Goal: Task Accomplishment & Management: Manage account settings

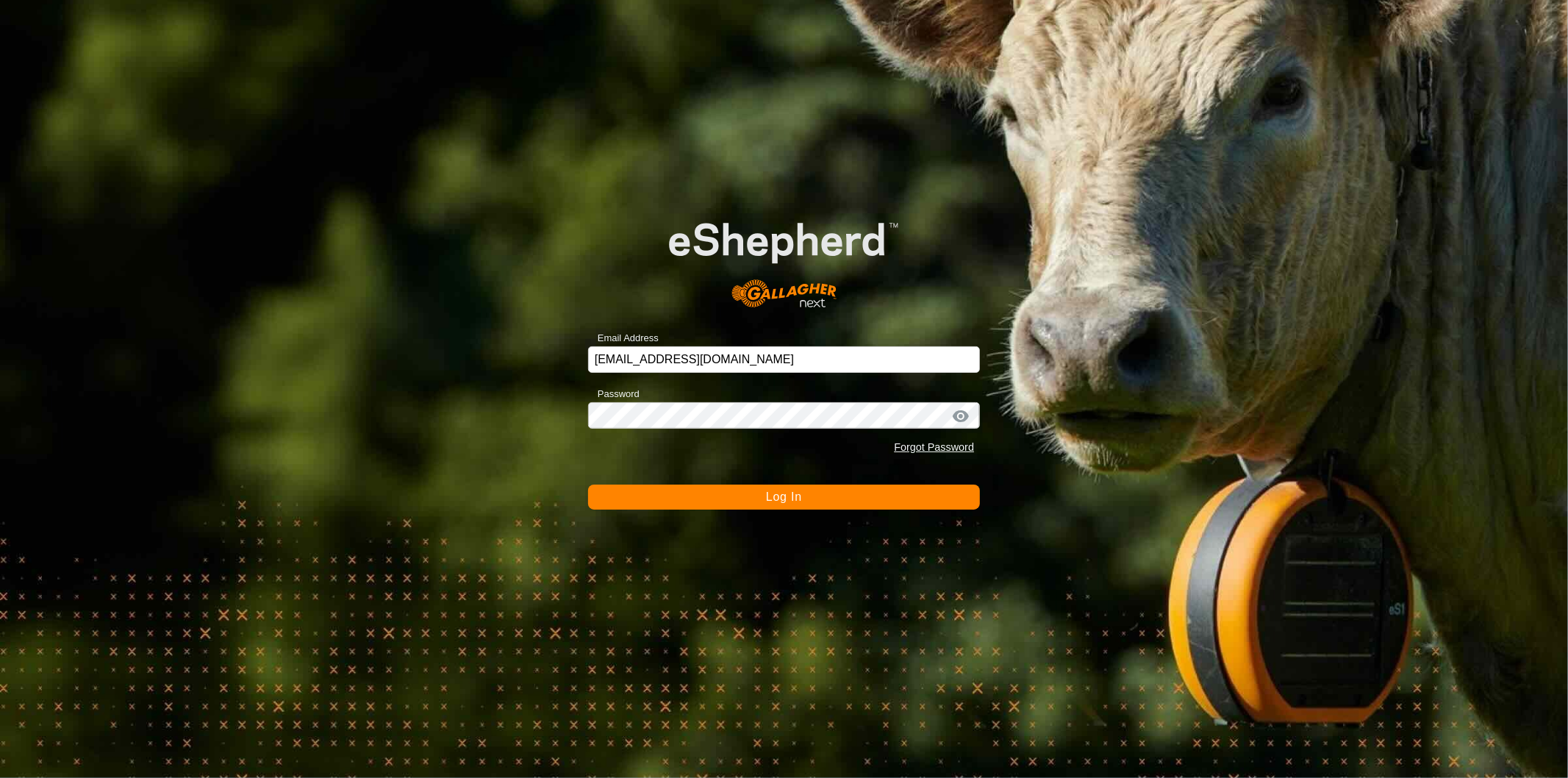
click at [816, 490] on button "Log In" at bounding box center [784, 497] width 392 height 25
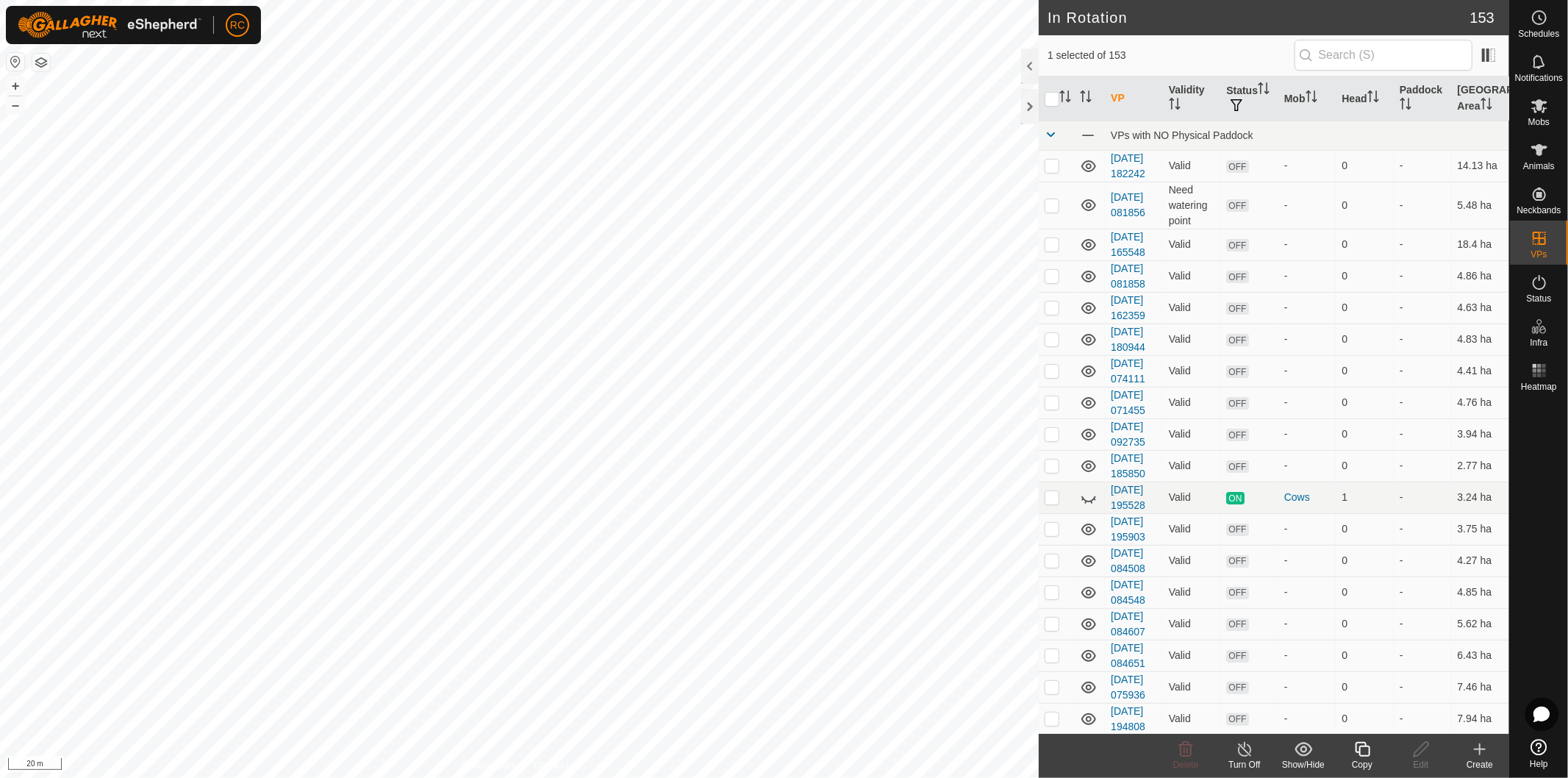
click at [1369, 756] on icon at bounding box center [1362, 749] width 15 height 15
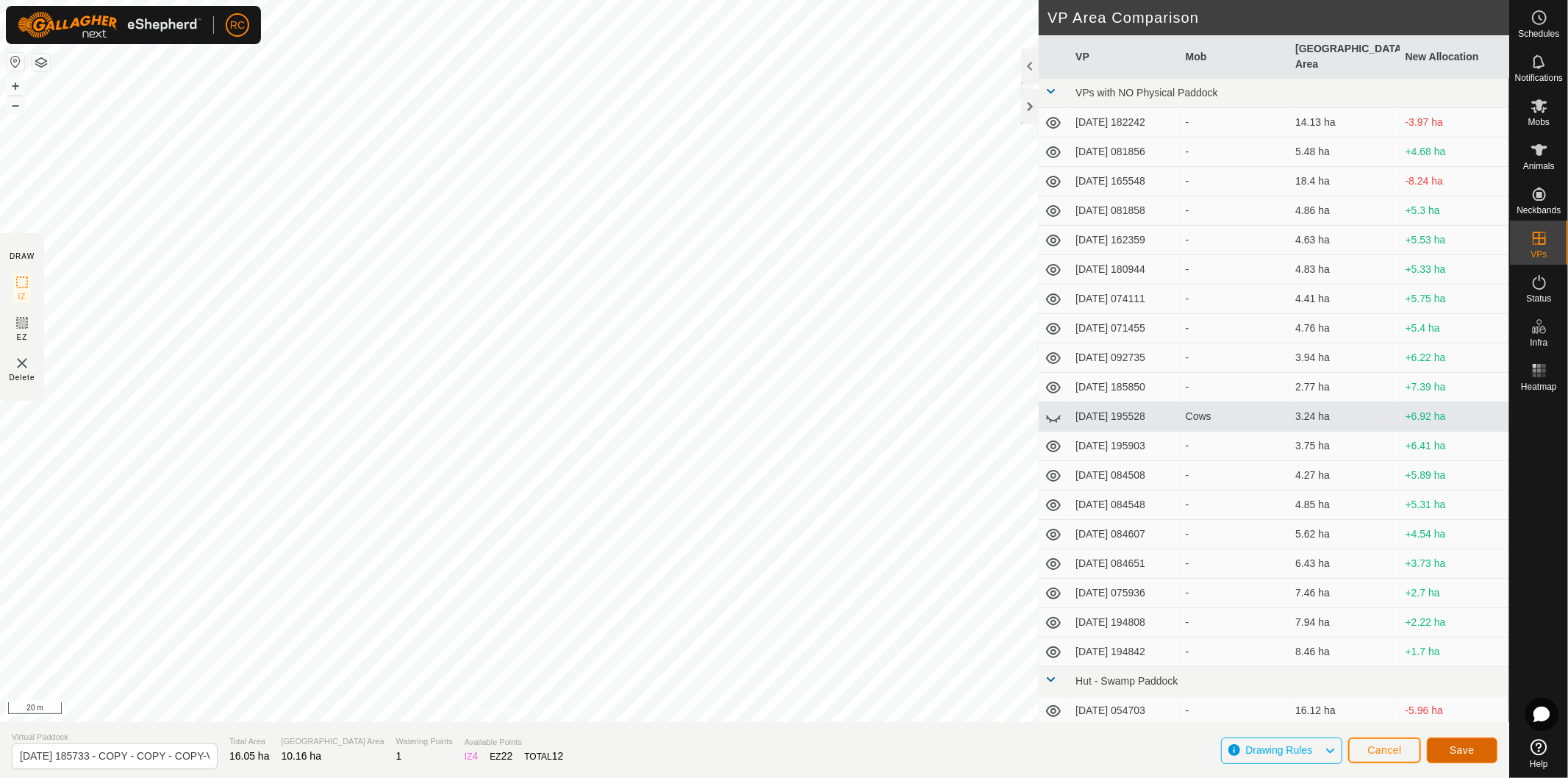
click at [1456, 758] on button "Save" at bounding box center [1462, 751] width 71 height 26
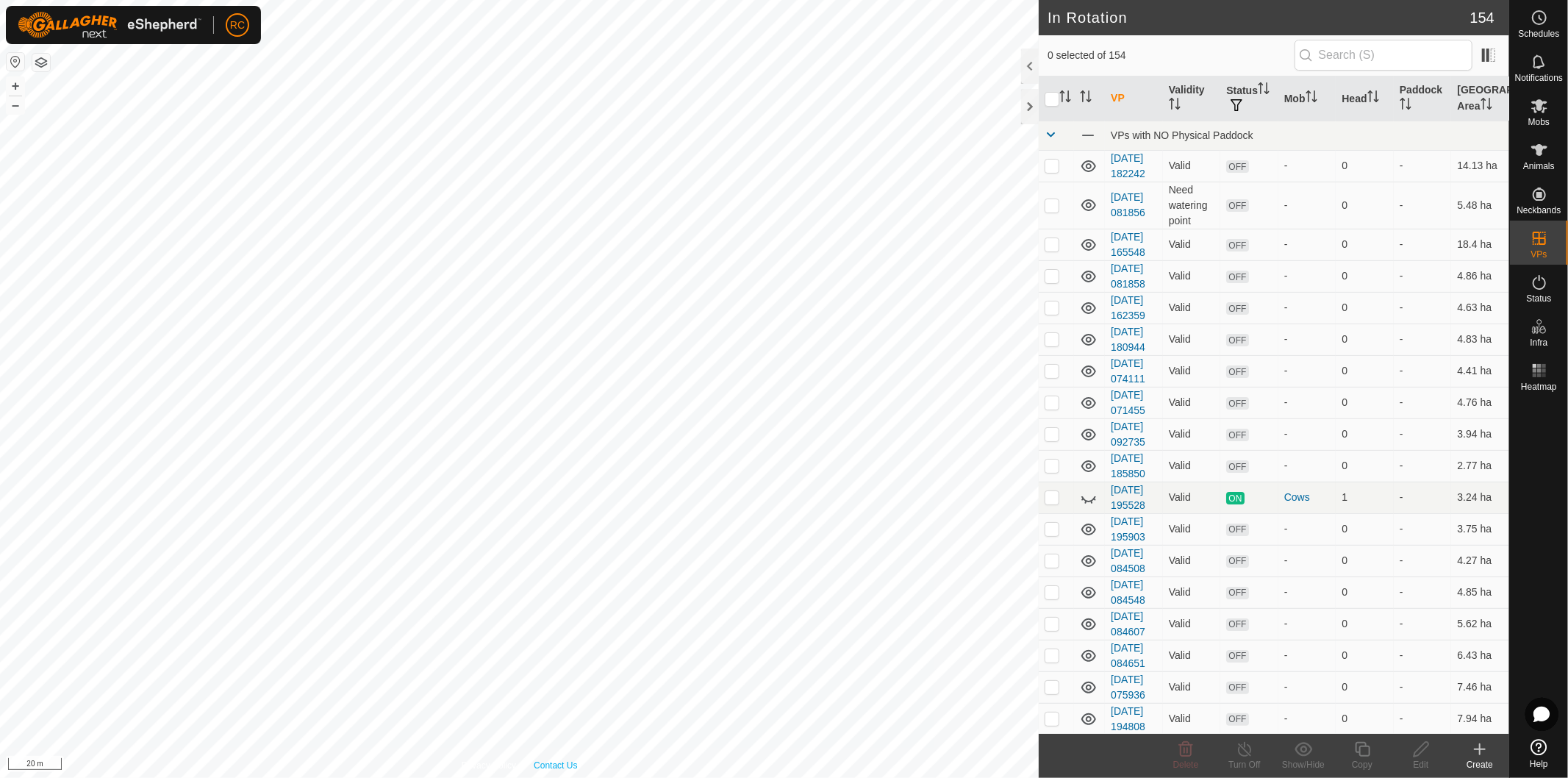
checkbox input "true"
click at [1365, 752] on icon at bounding box center [1363, 749] width 19 height 18
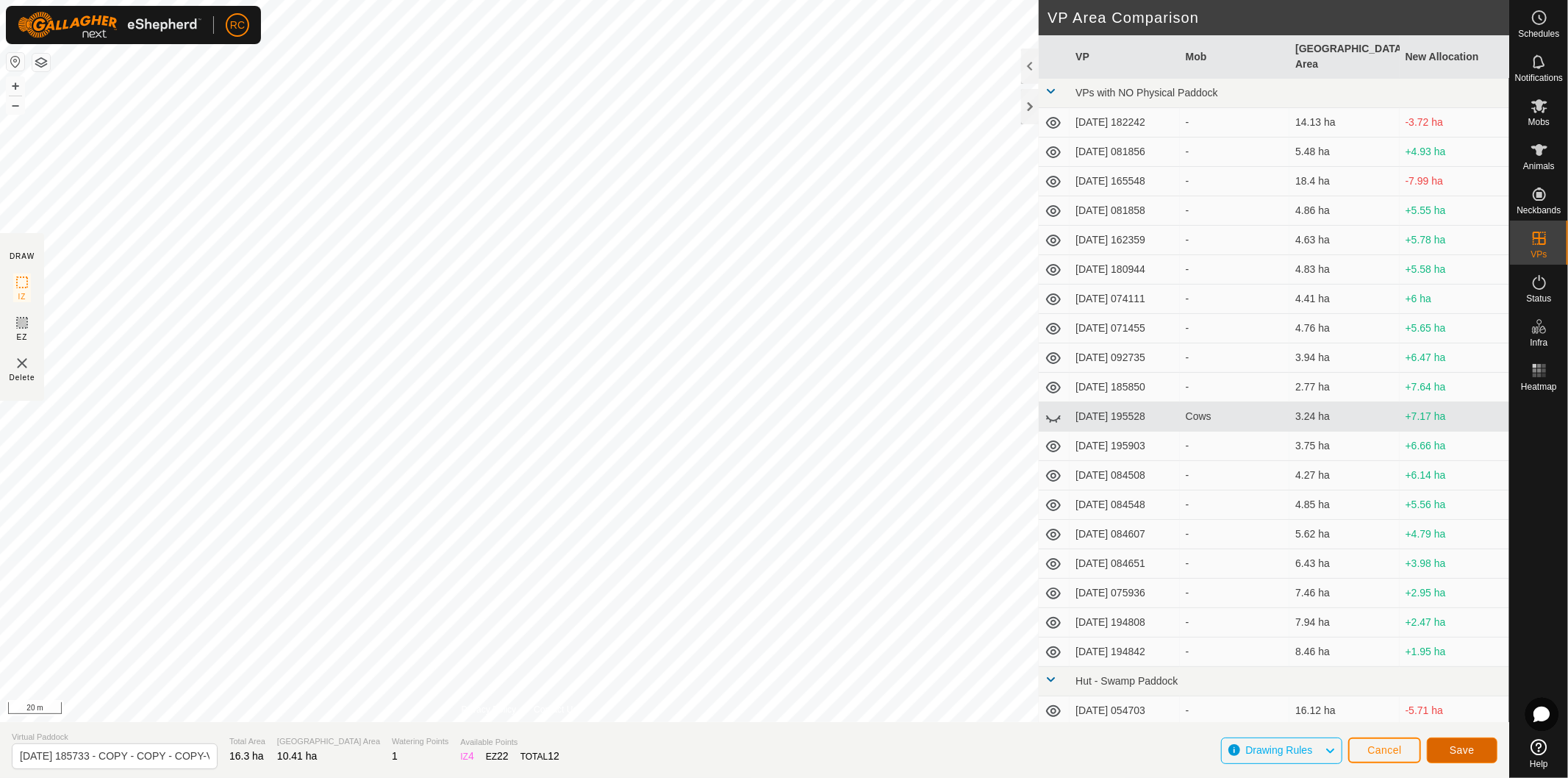
click at [1465, 756] on span "Save" at bounding box center [1462, 751] width 25 height 12
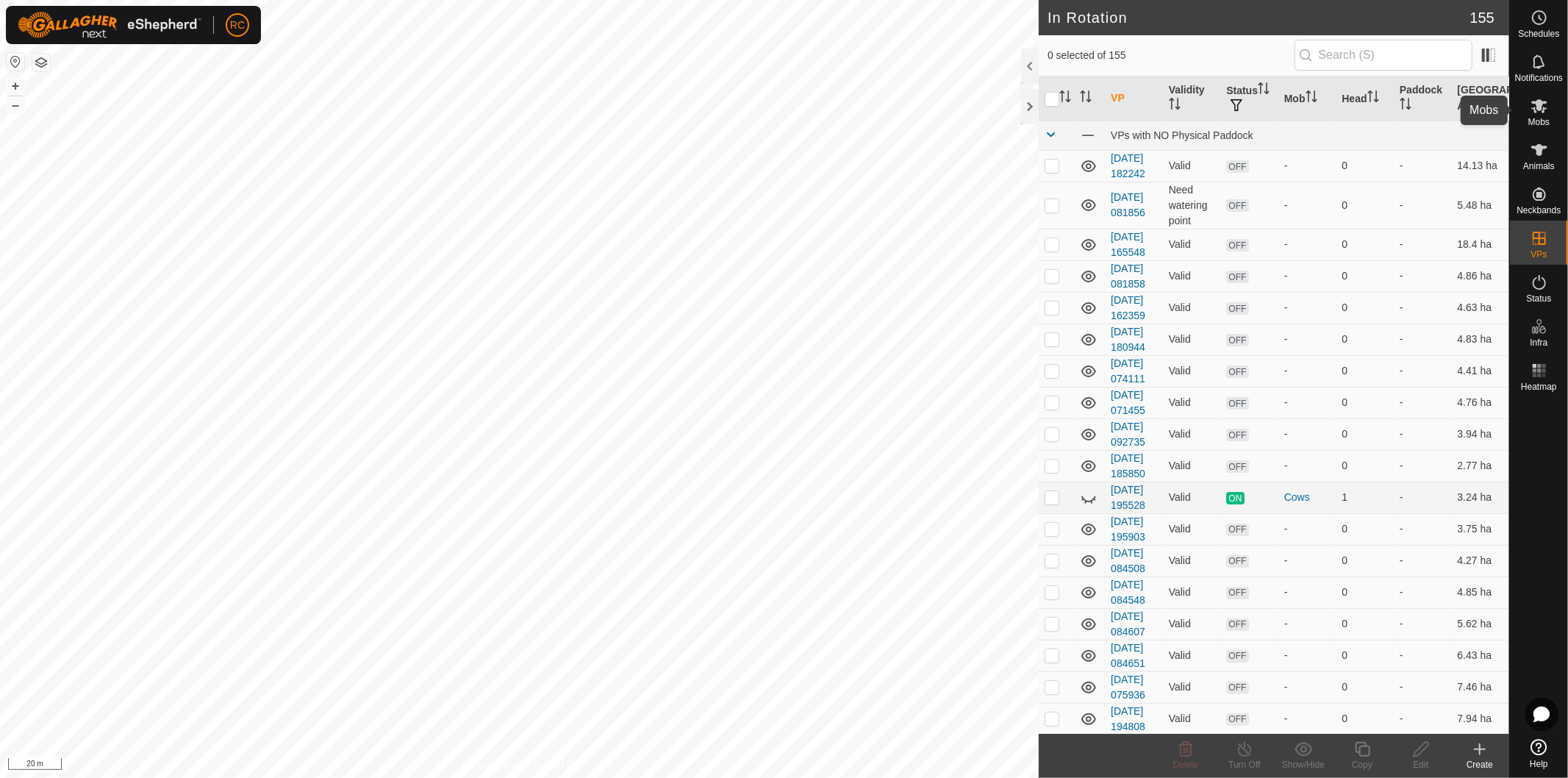
click at [1542, 107] on icon at bounding box center [1539, 106] width 18 height 18
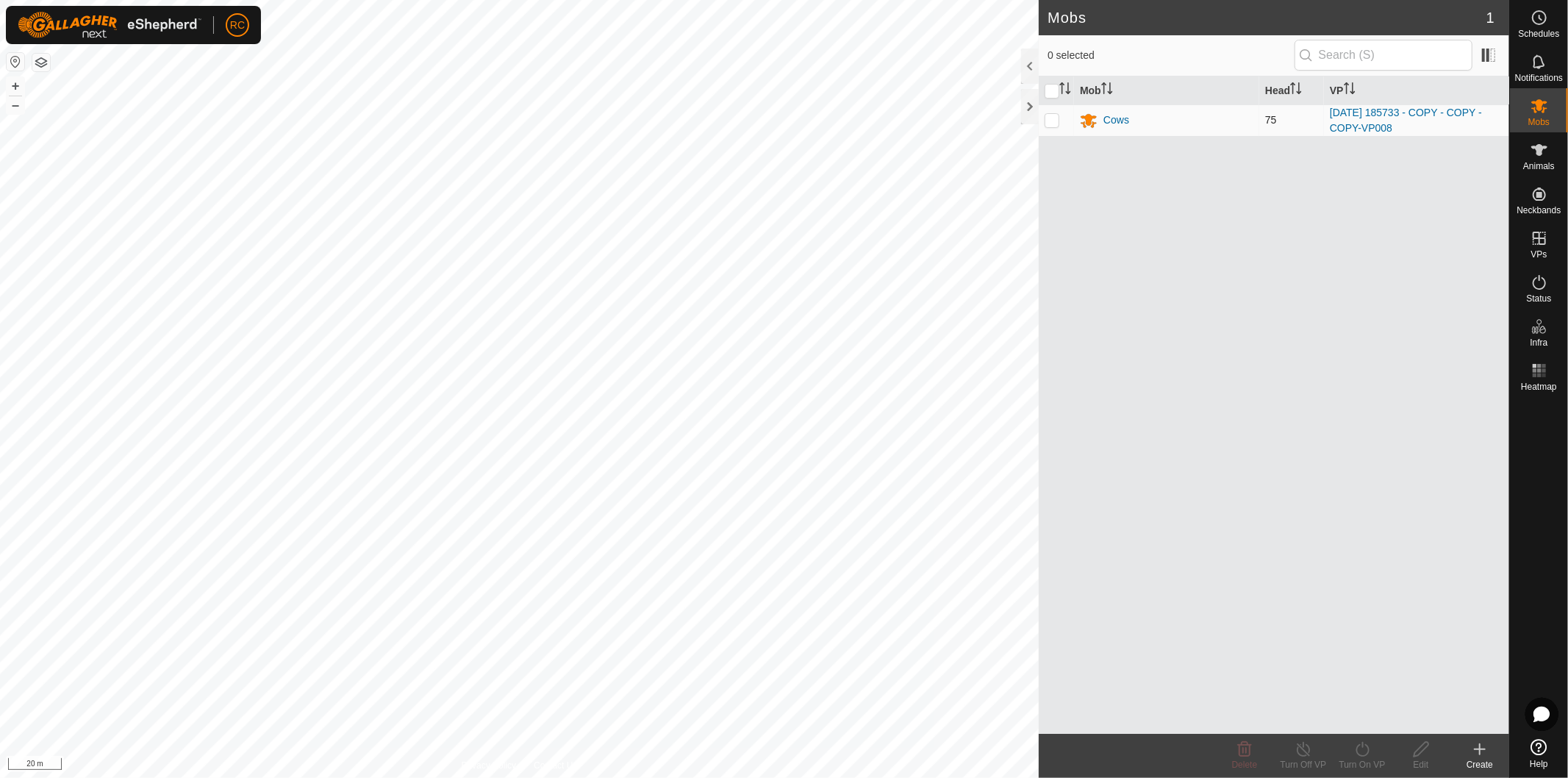
click at [1060, 126] on td at bounding box center [1056, 120] width 35 height 32
checkbox input "true"
click at [1367, 746] on icon at bounding box center [1363, 749] width 19 height 18
click at [1385, 687] on link "Later" at bounding box center [1407, 687] width 145 height 29
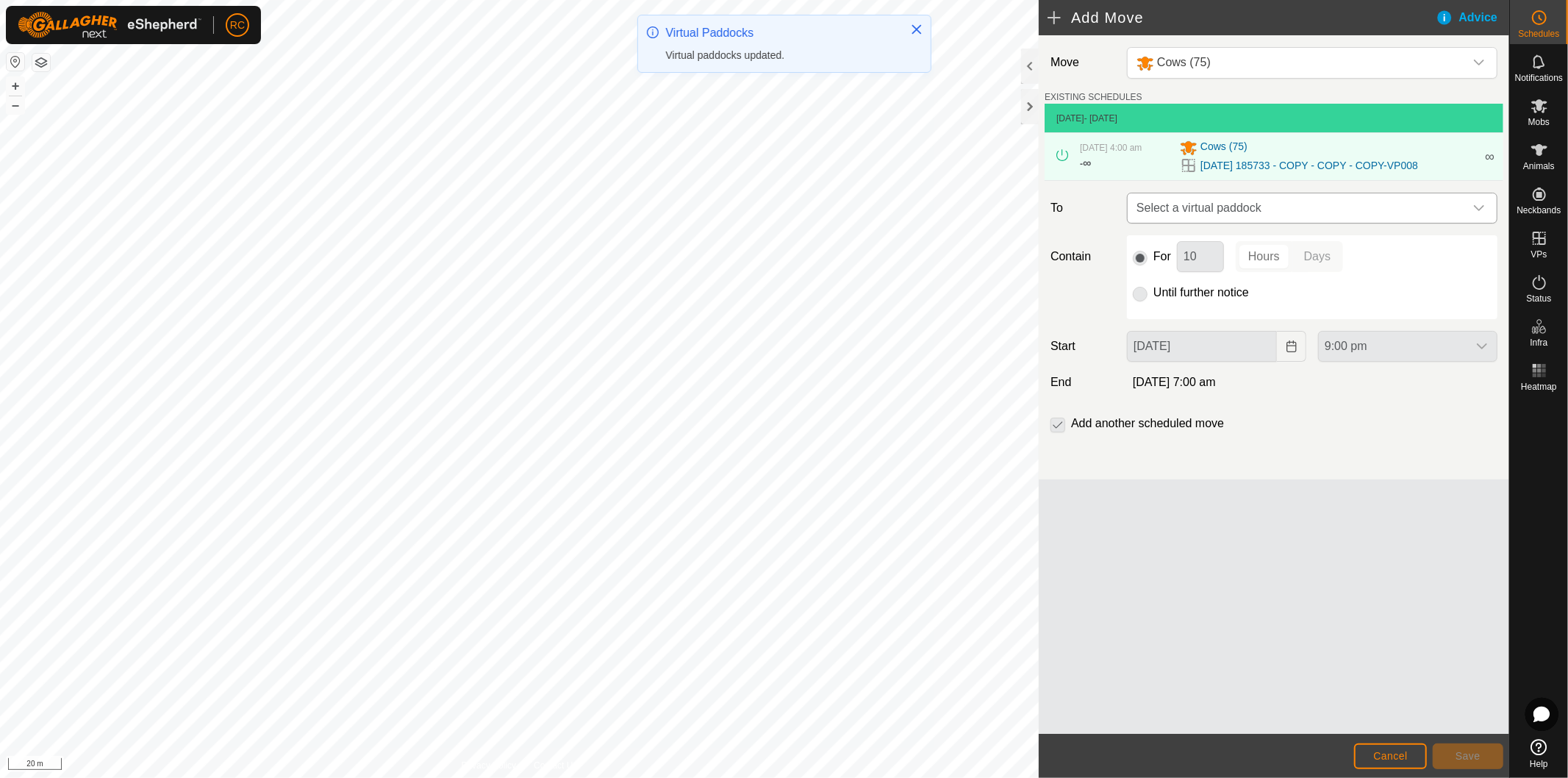
click at [1177, 200] on span "Select a virtual paddock" at bounding box center [1297, 208] width 334 height 29
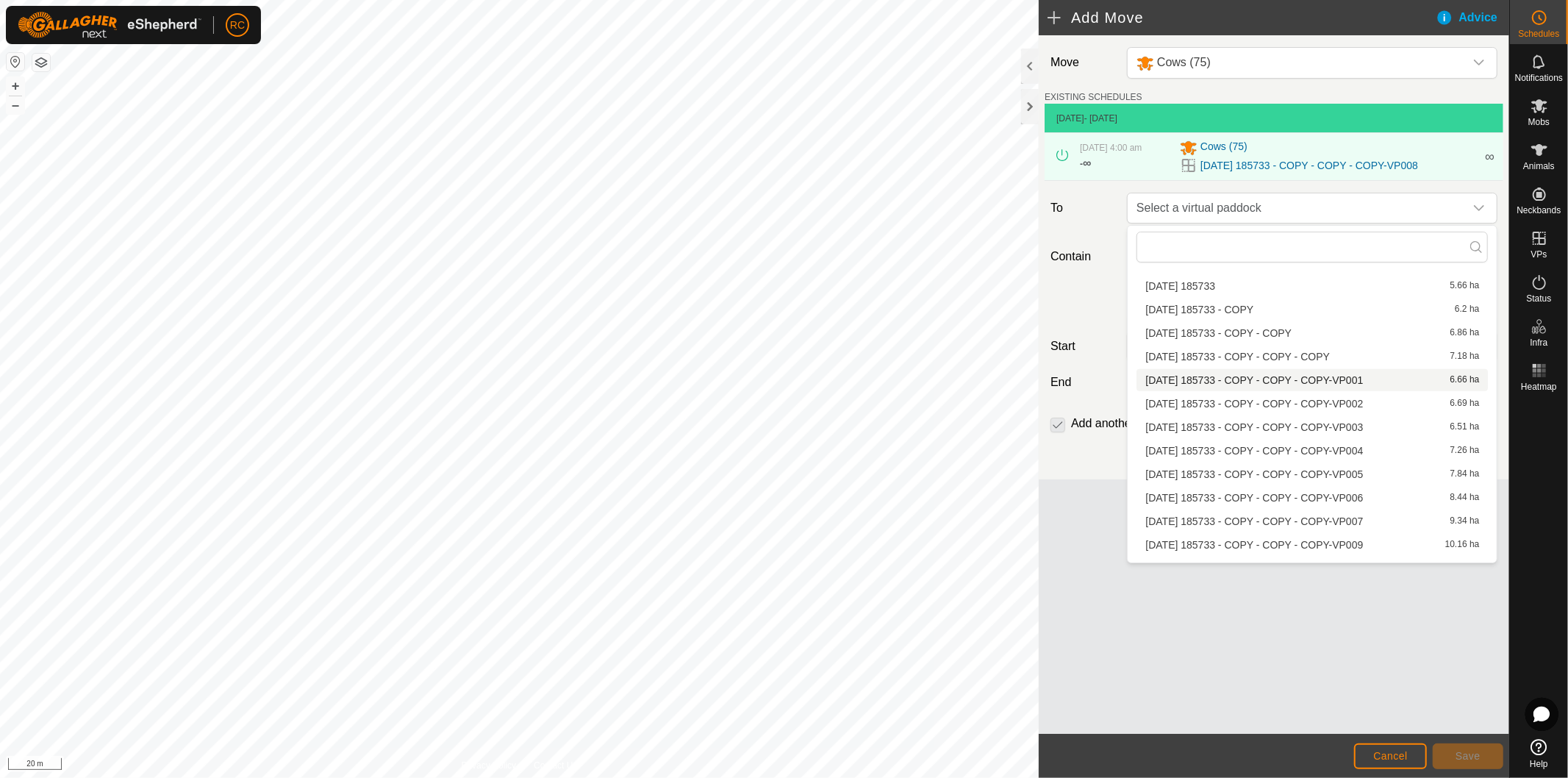
scroll to position [702, 0]
click at [1207, 523] on li "[DATE] 185733 - COPY - COPY - COPY-VP009 10.16 ha" at bounding box center [1312, 530] width 351 height 22
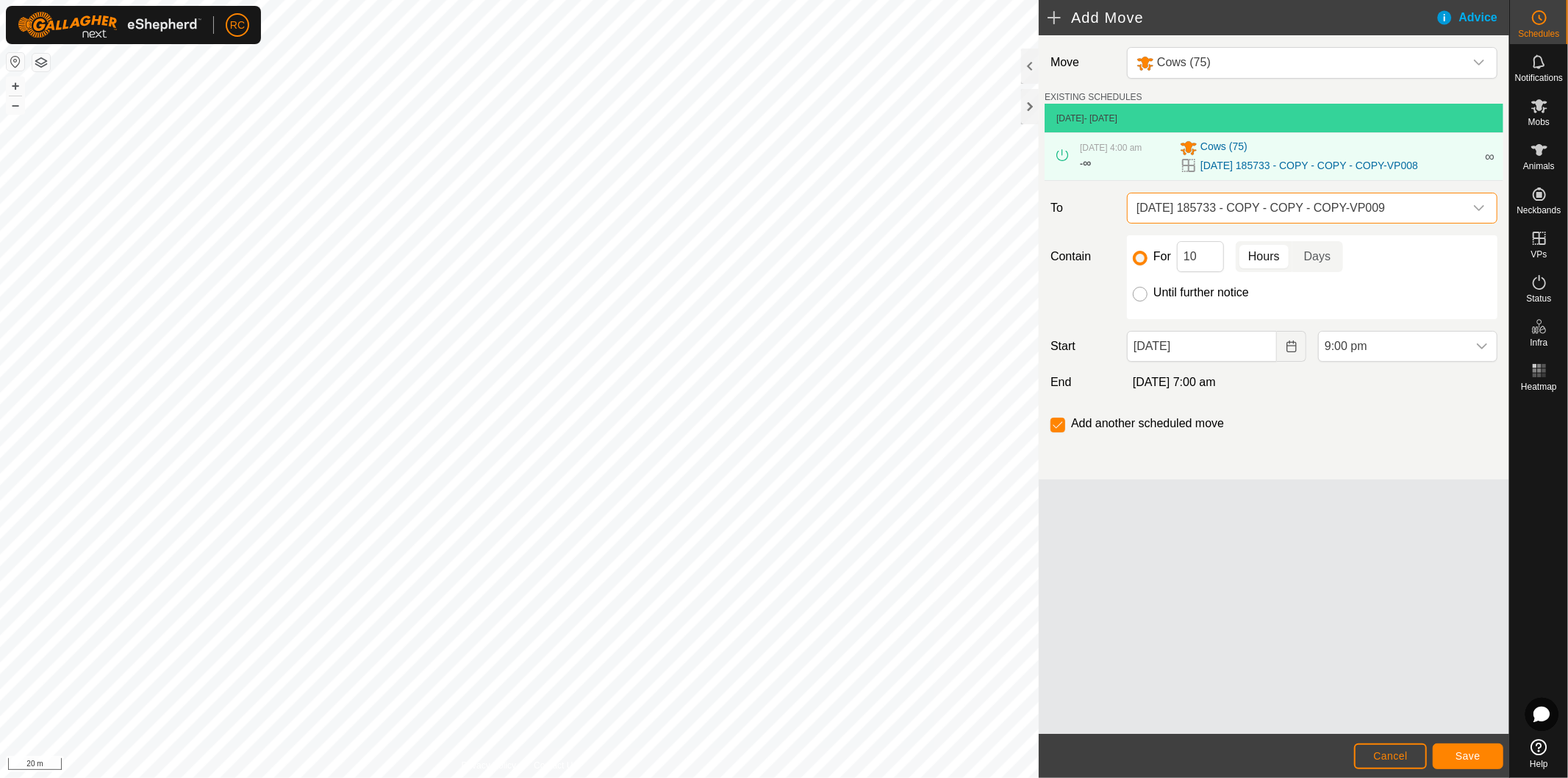
click at [1137, 292] on input "Until further notice" at bounding box center [1140, 294] width 15 height 15
radio input "true"
checkbox input "false"
click at [1222, 345] on input "[DATE]" at bounding box center [1202, 346] width 150 height 31
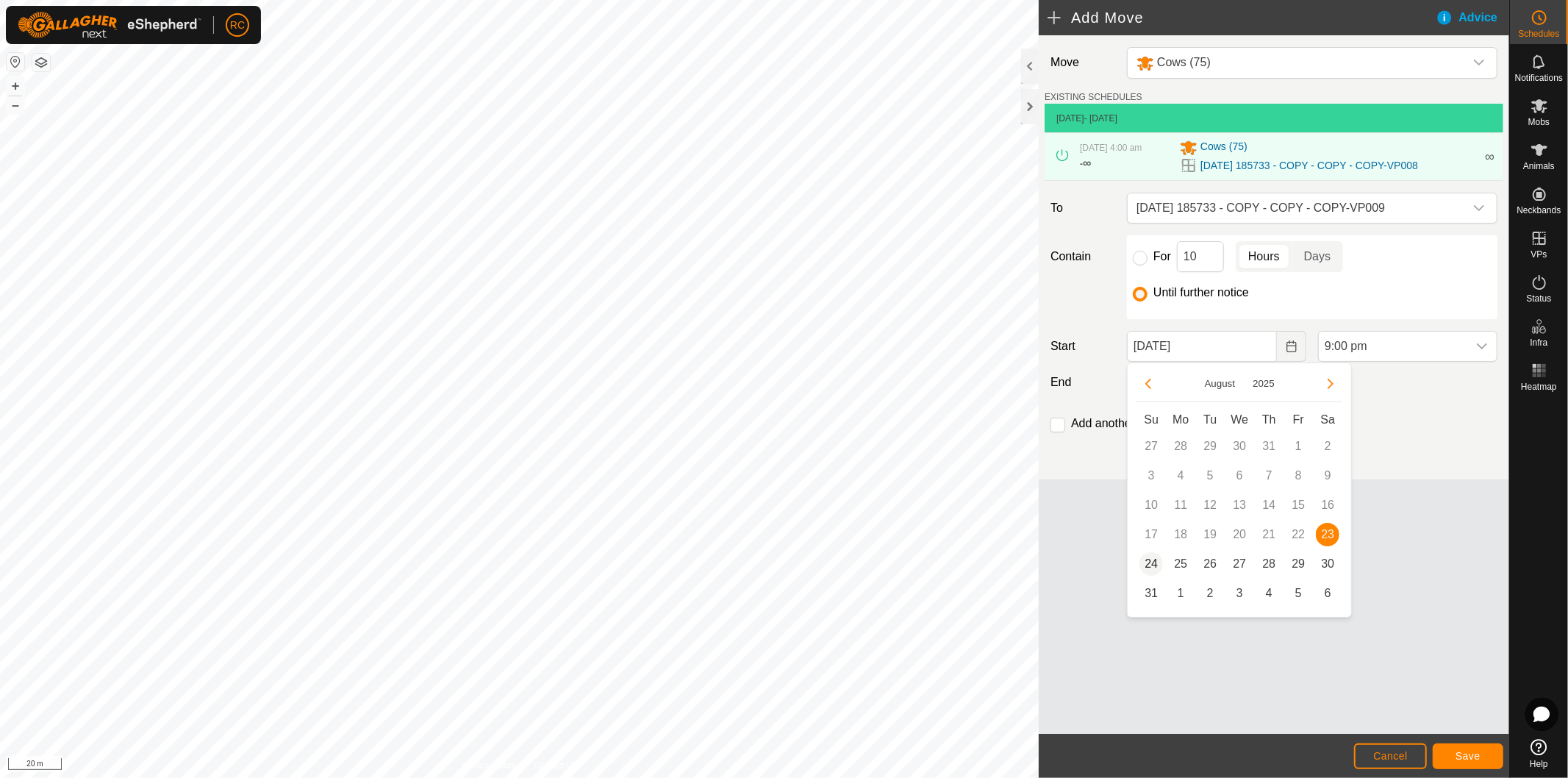
click at [1148, 561] on span "24" at bounding box center [1152, 564] width 24 height 24
type input "[DATE]"
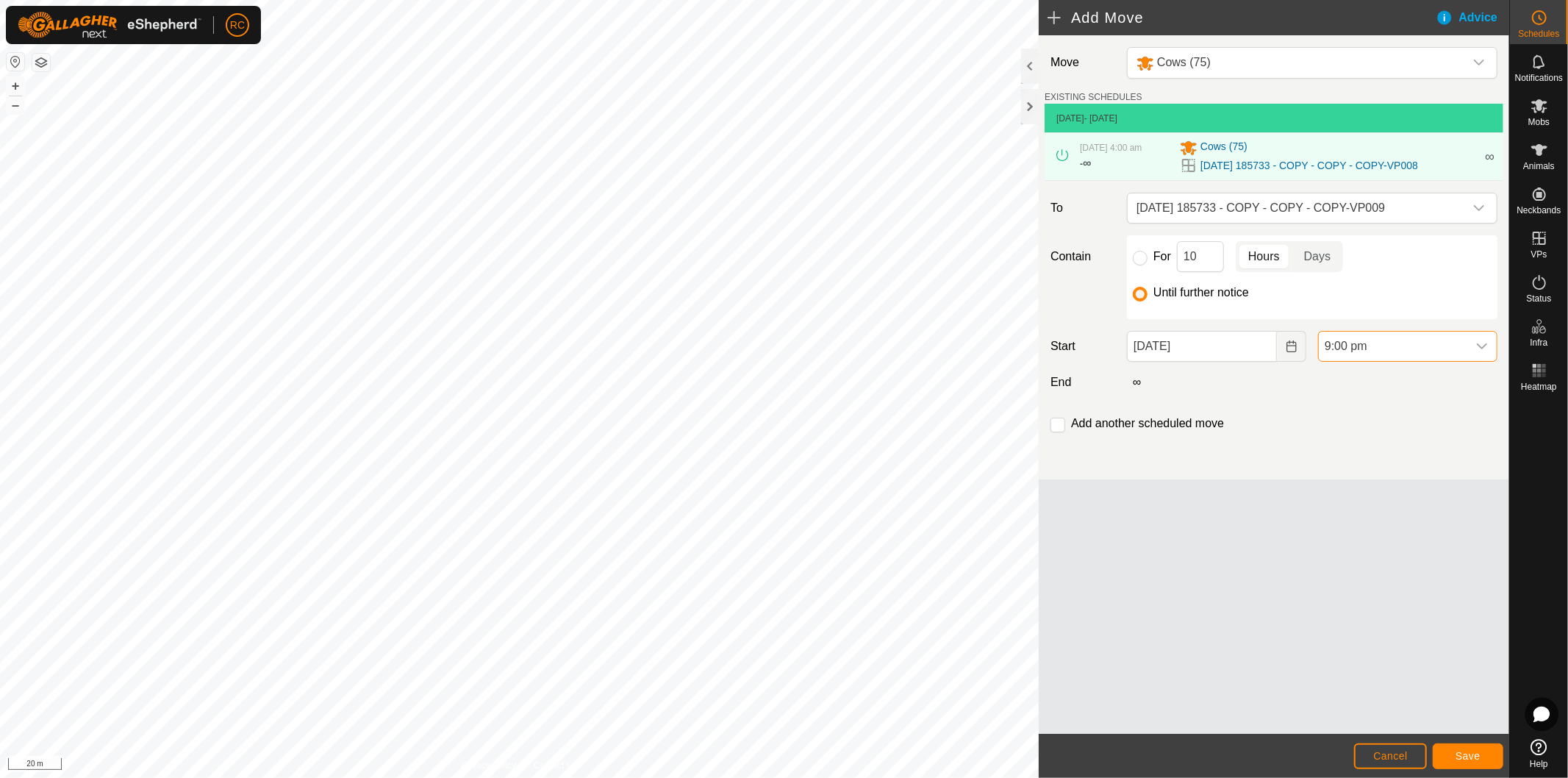
click at [1424, 351] on span "9:00 pm" at bounding box center [1393, 346] width 149 height 29
click at [1378, 424] on li "4:00 am" at bounding box center [1407, 433] width 178 height 29
click at [1055, 427] on input "checkbox" at bounding box center [1057, 425] width 15 height 15
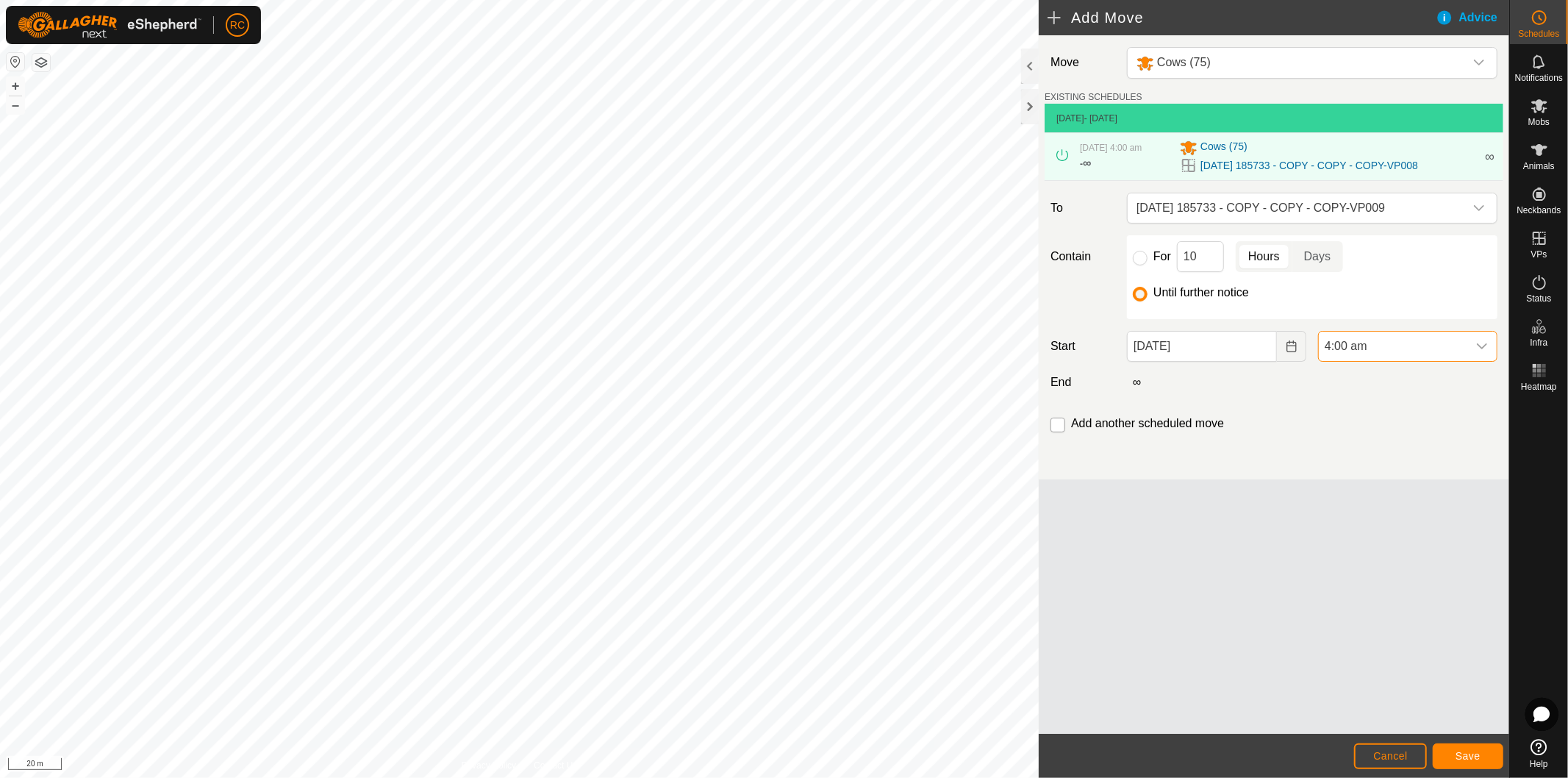
checkbox input "true"
click at [1473, 756] on span "Save" at bounding box center [1467, 757] width 25 height 12
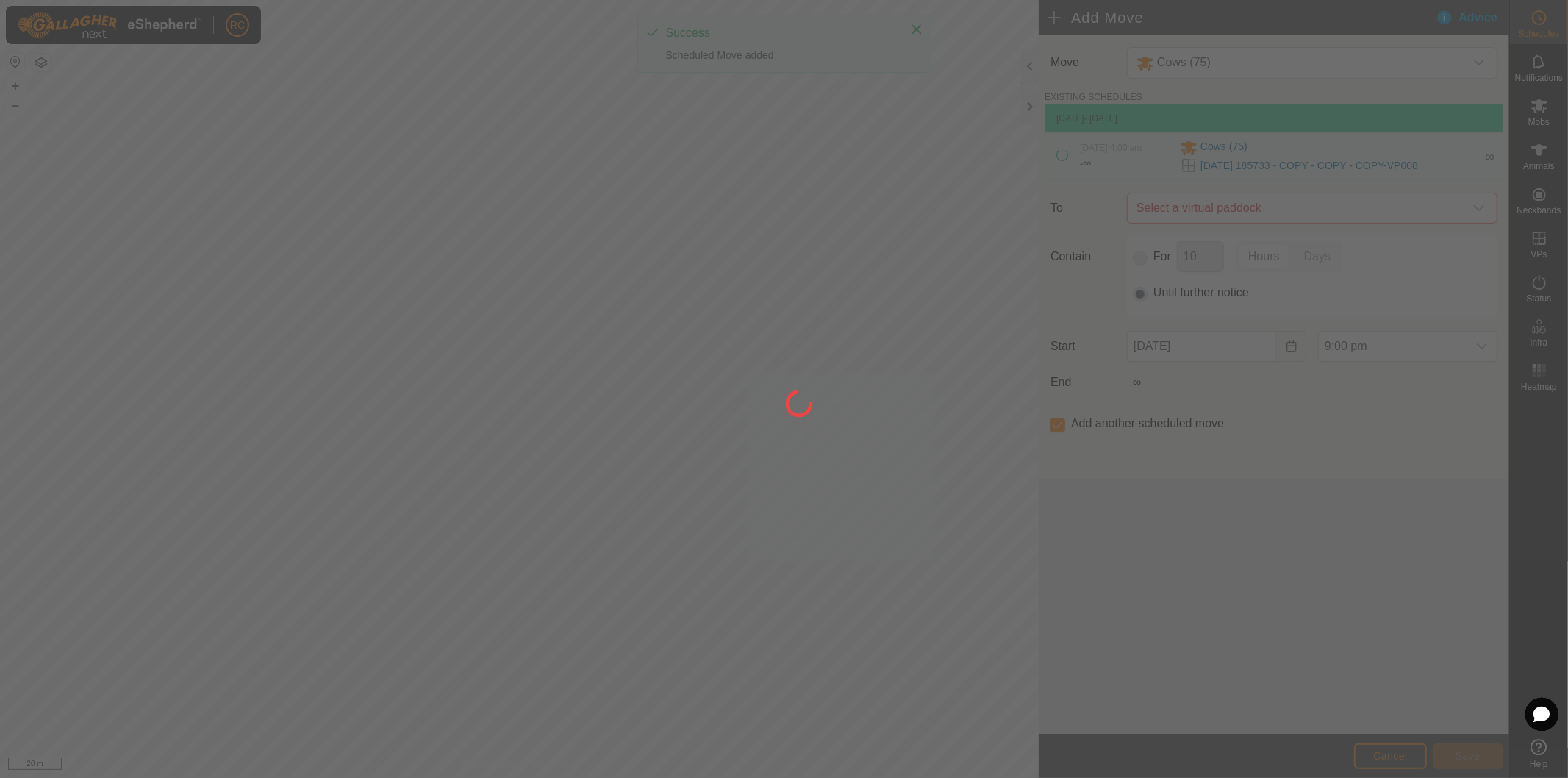
type input "[DATE]"
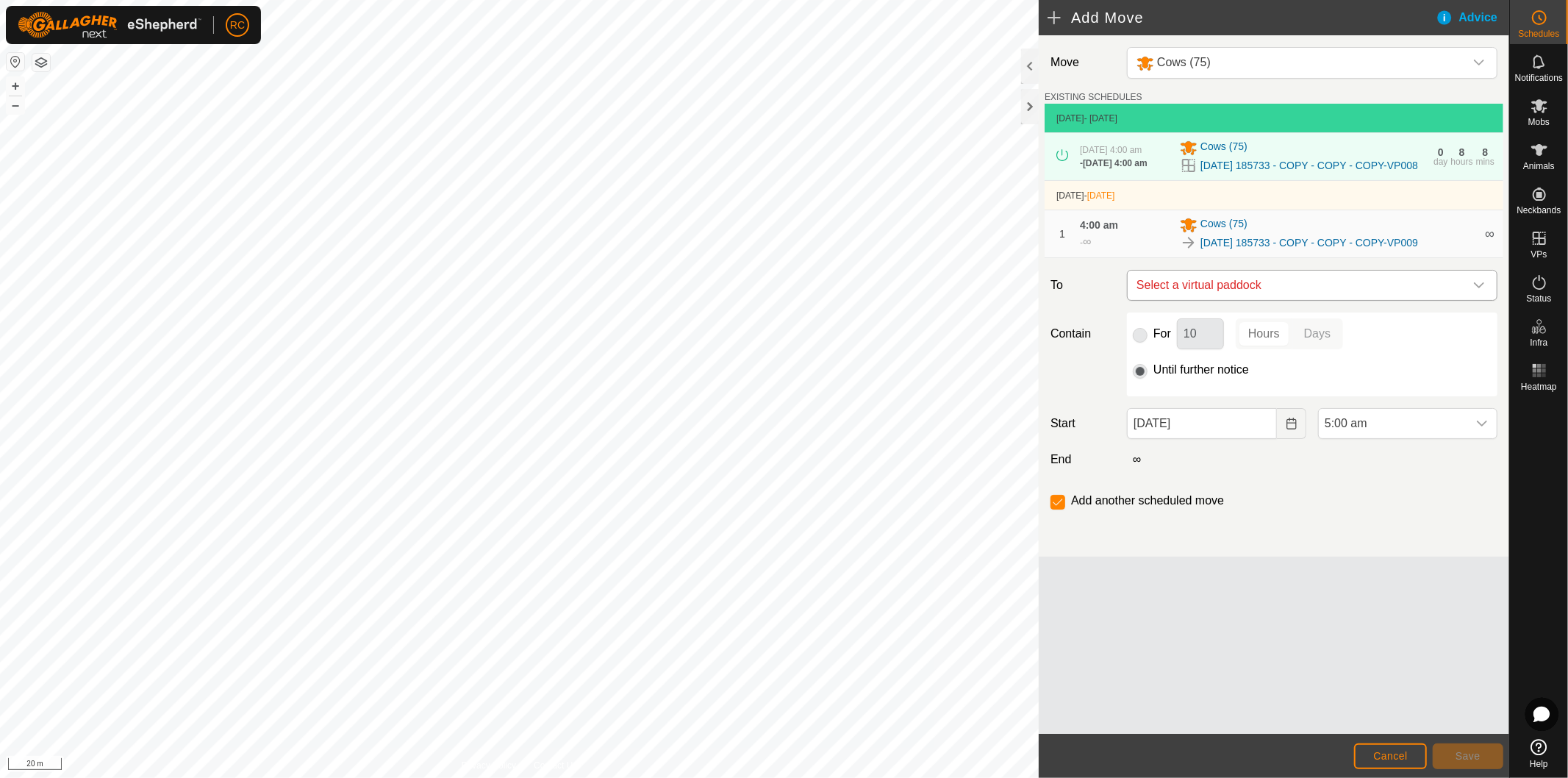
click at [1194, 295] on span "Select a virtual paddock" at bounding box center [1297, 286] width 334 height 29
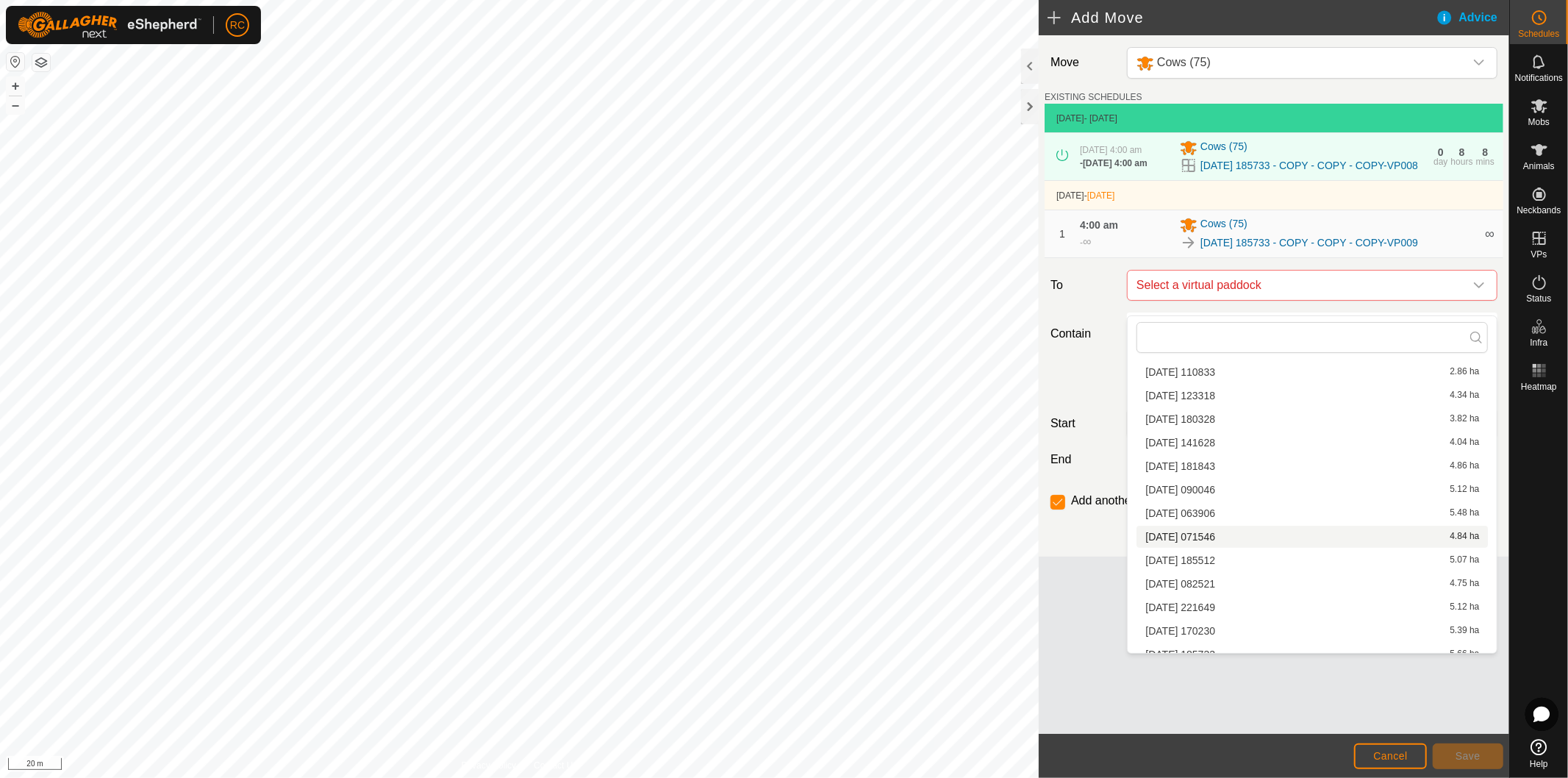
scroll to position [702, 0]
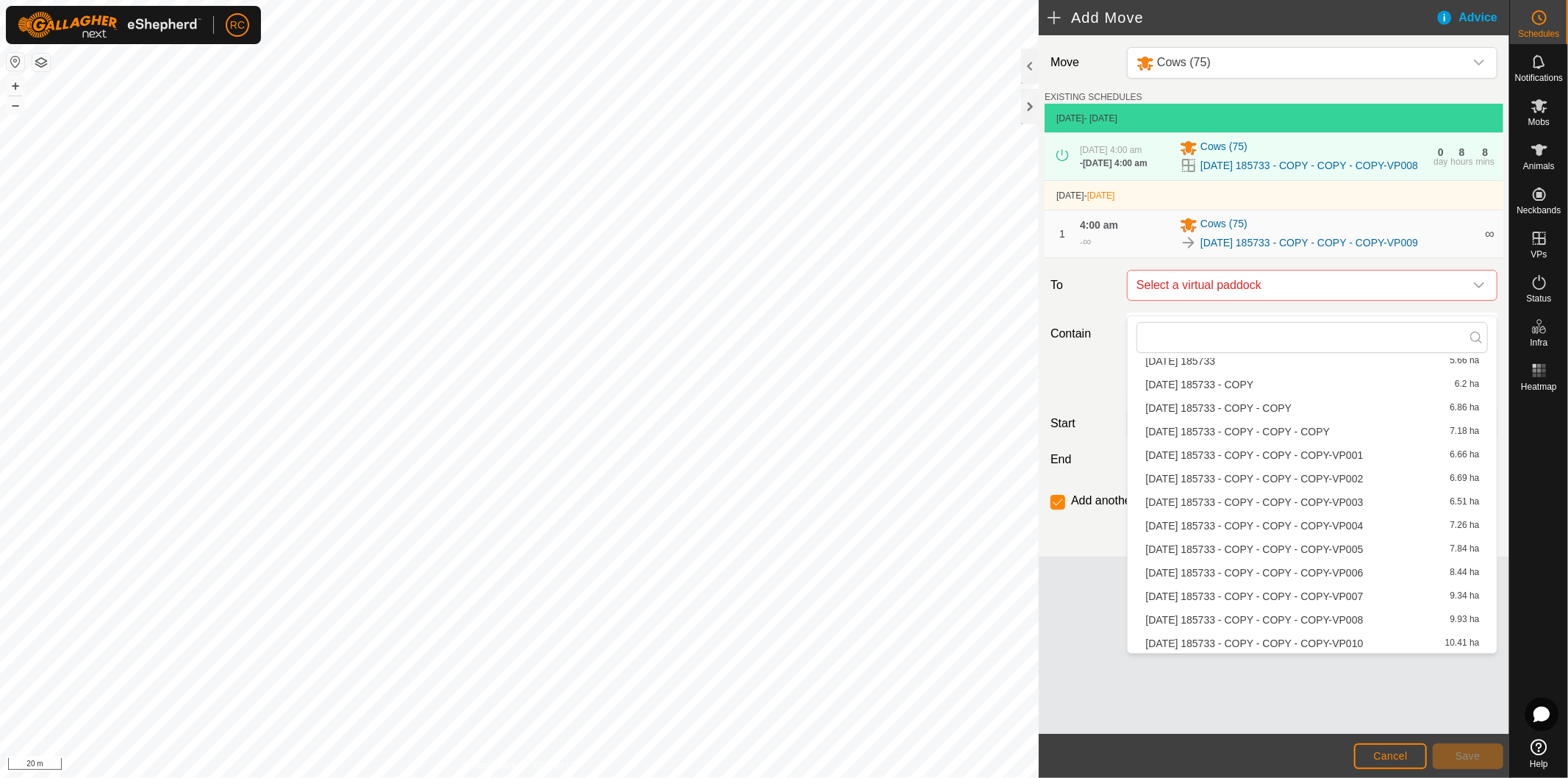
click at [1240, 636] on li "[DATE] 185733 - COPY - COPY - COPY-VP010 10.41 ha" at bounding box center [1312, 644] width 351 height 22
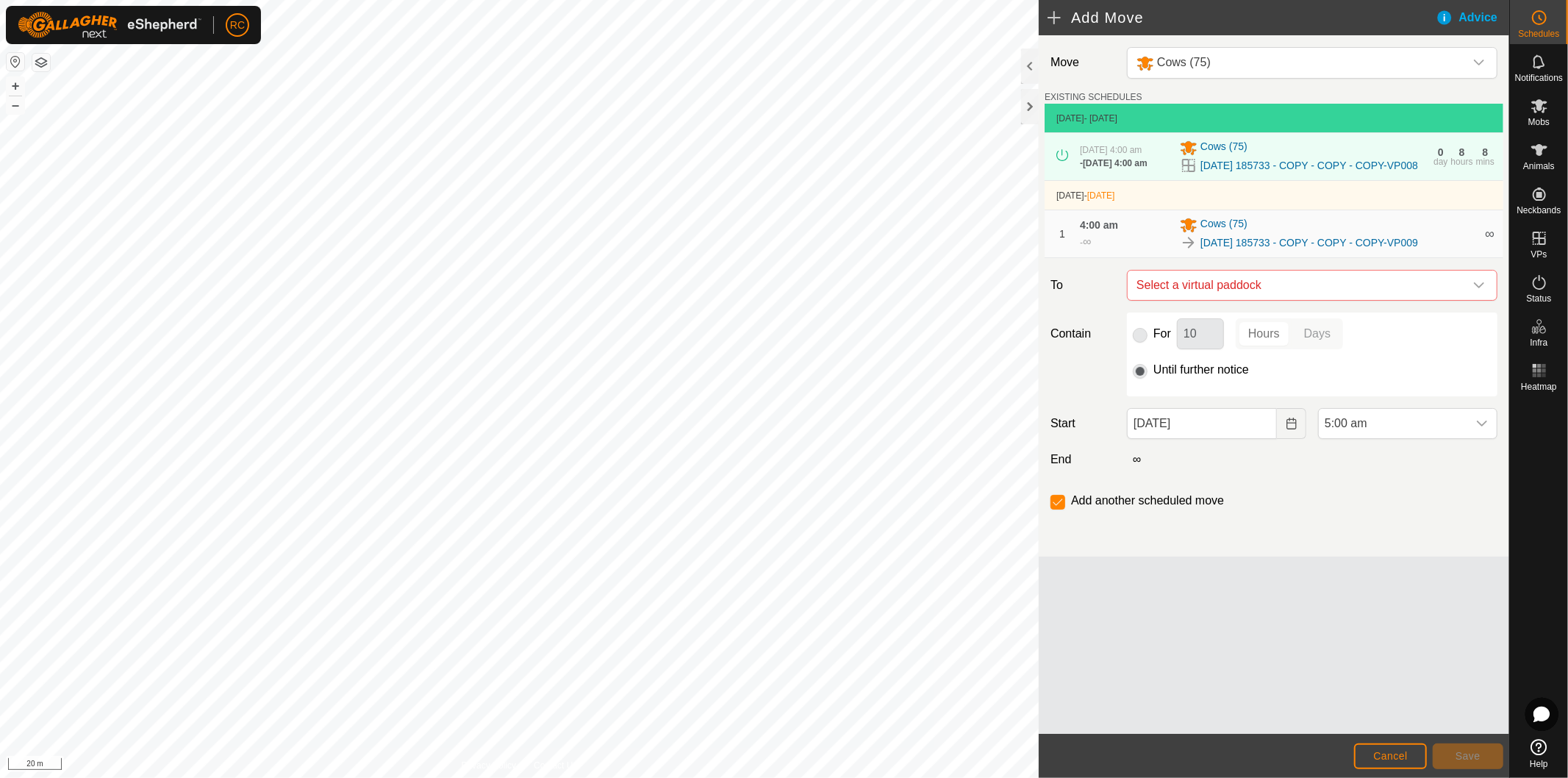
checkbox input "false"
click at [1423, 436] on span "5:00 am" at bounding box center [1393, 423] width 149 height 29
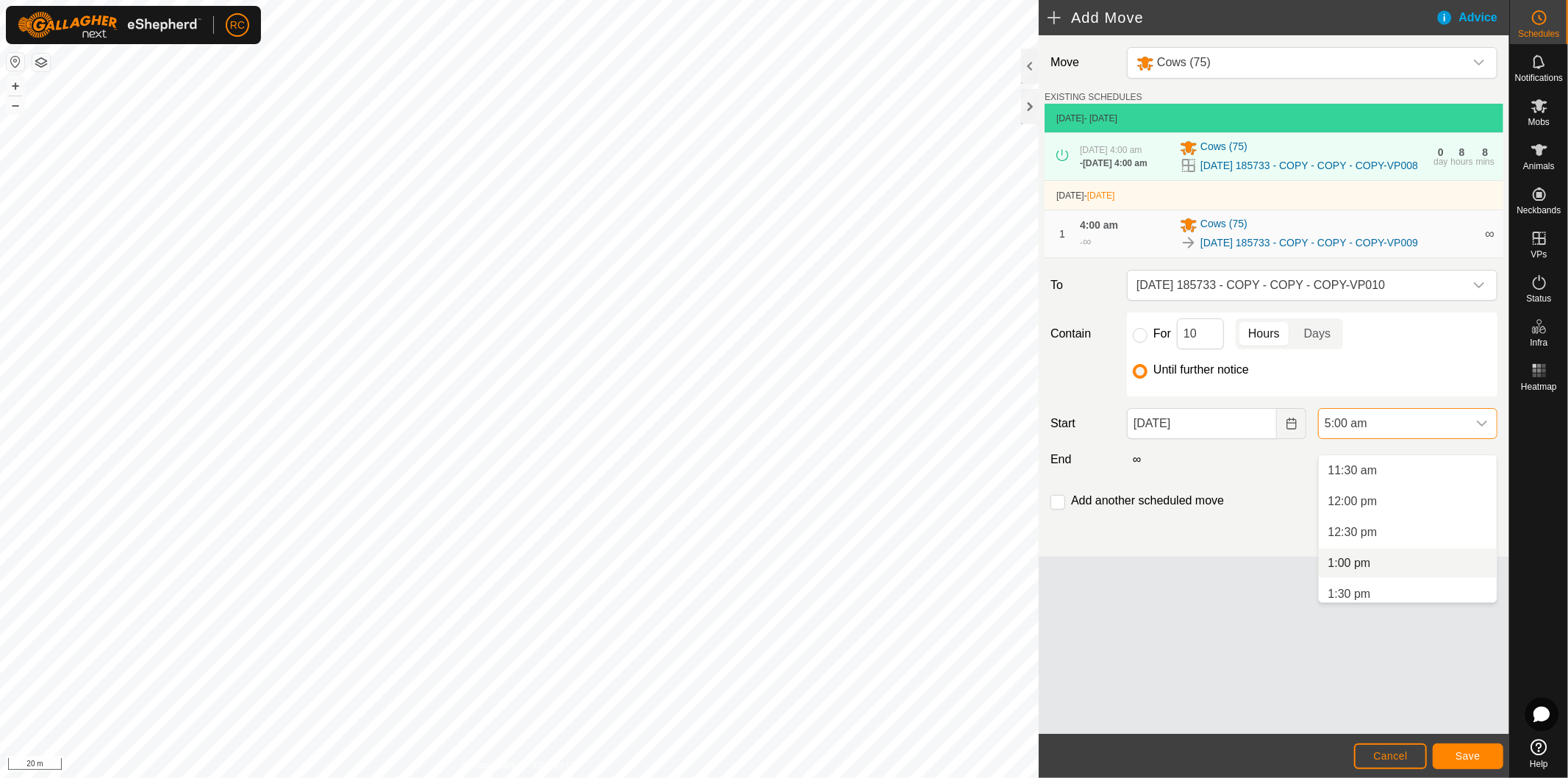
scroll to position [681, 0]
click at [1391, 526] on li "12:00 pm" at bounding box center [1407, 530] width 178 height 29
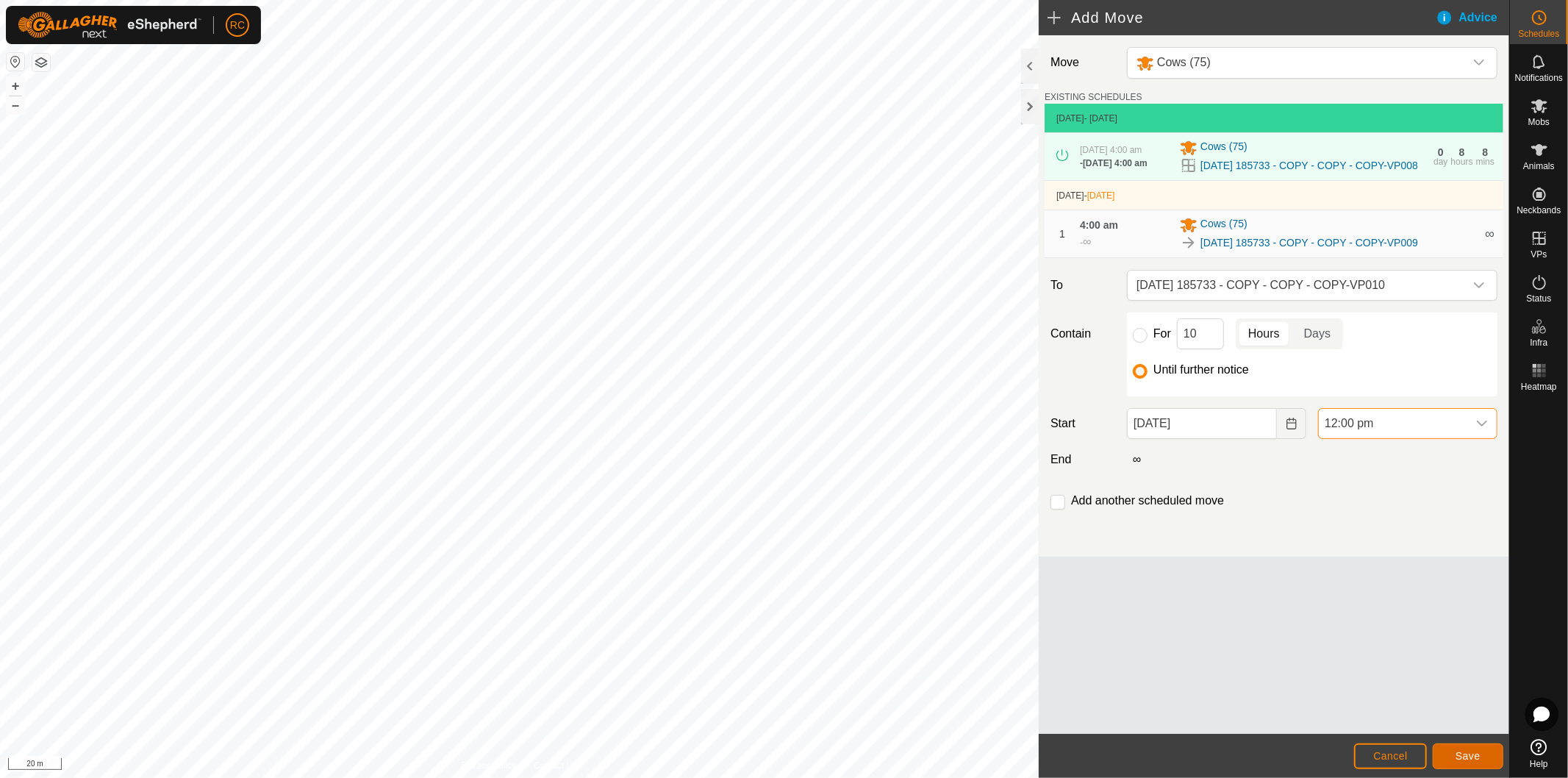
click at [1471, 753] on span "Save" at bounding box center [1467, 757] width 25 height 12
